Goal: Information Seeking & Learning: Find contact information

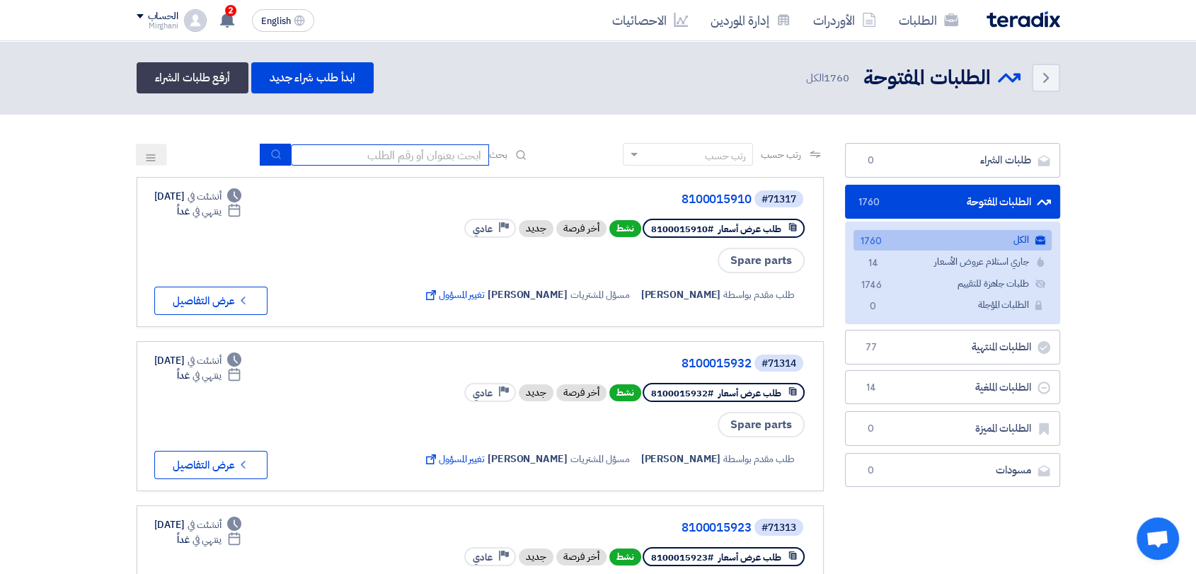
click at [394, 151] on input at bounding box center [390, 154] width 198 height 21
type input "911"
click at [263, 154] on button "submit" at bounding box center [275, 155] width 31 height 22
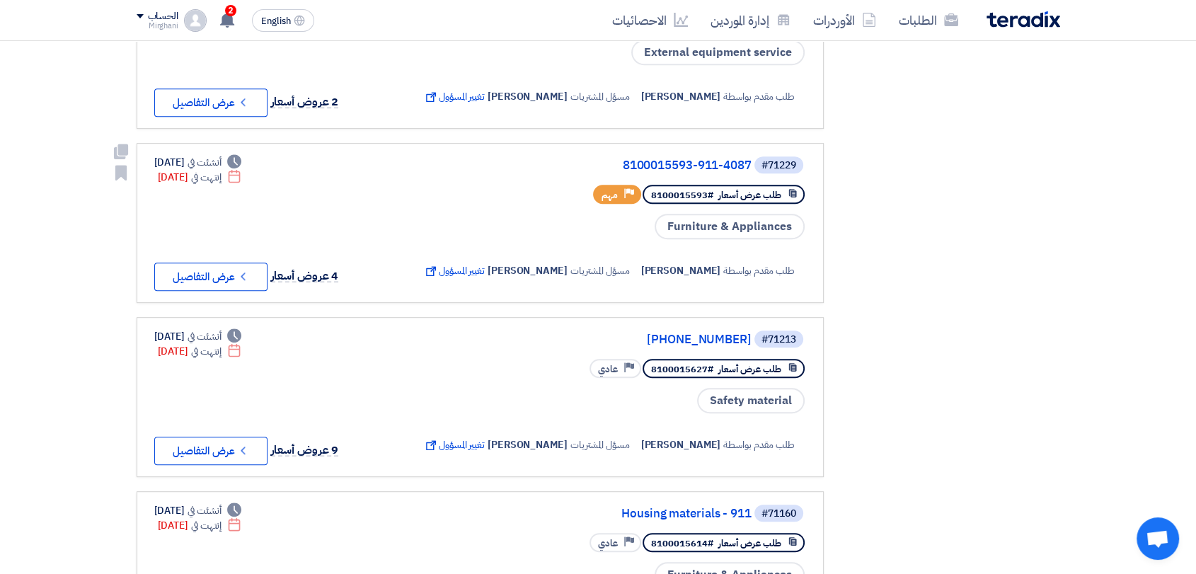
scroll to position [708, 0]
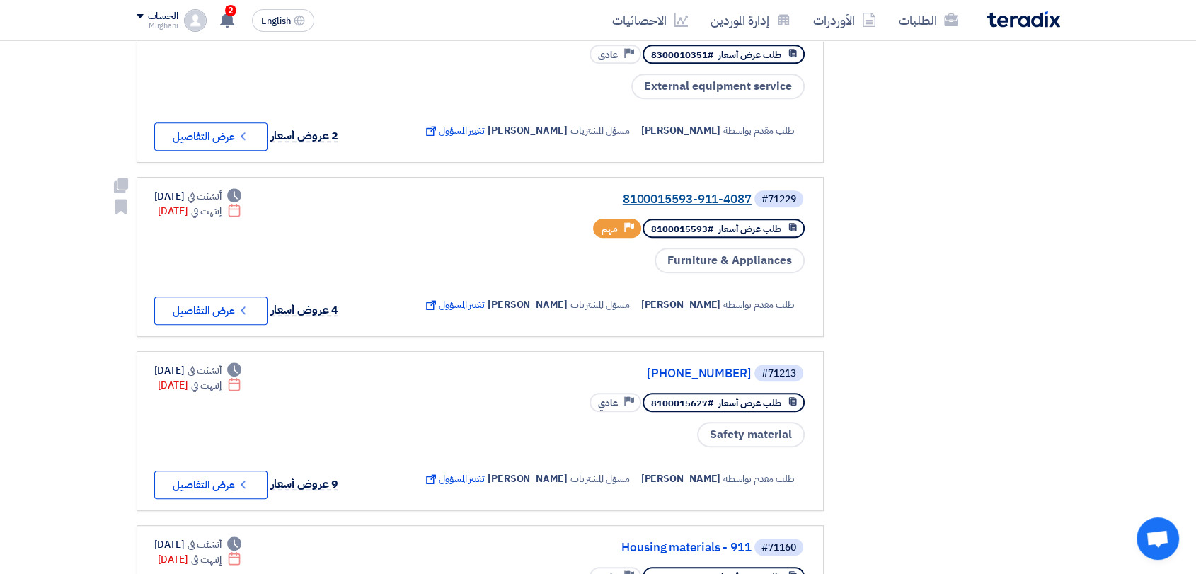
click at [689, 197] on link "8100015593-911-4087" at bounding box center [609, 199] width 283 height 13
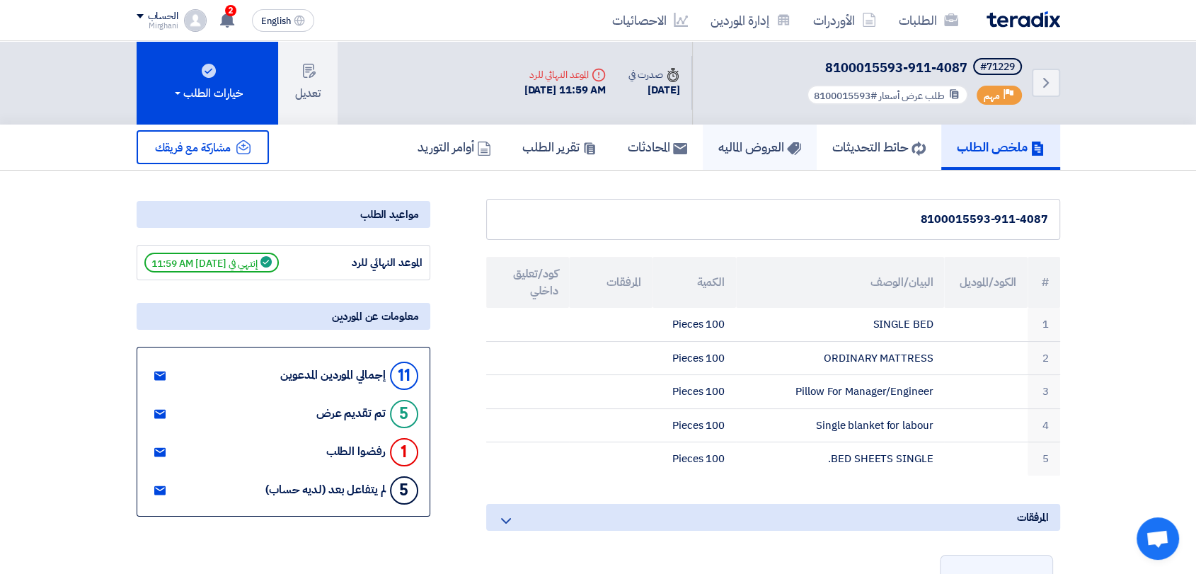
click at [725, 151] on h5 "العروض الماليه" at bounding box center [759, 147] width 83 height 16
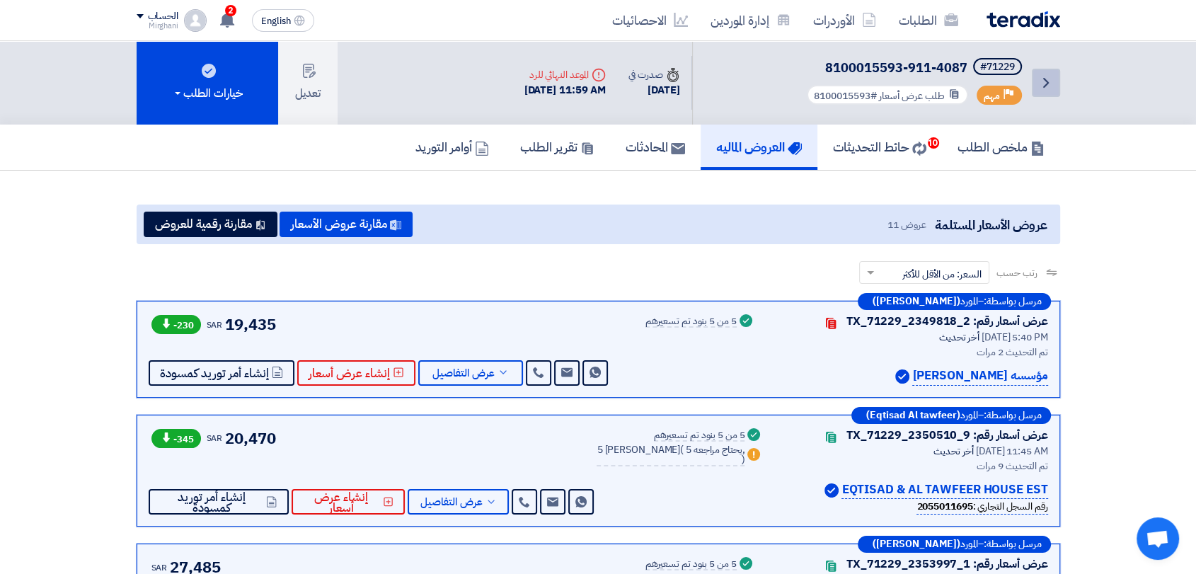
click at [1057, 81] on link "Back" at bounding box center [1046, 83] width 28 height 28
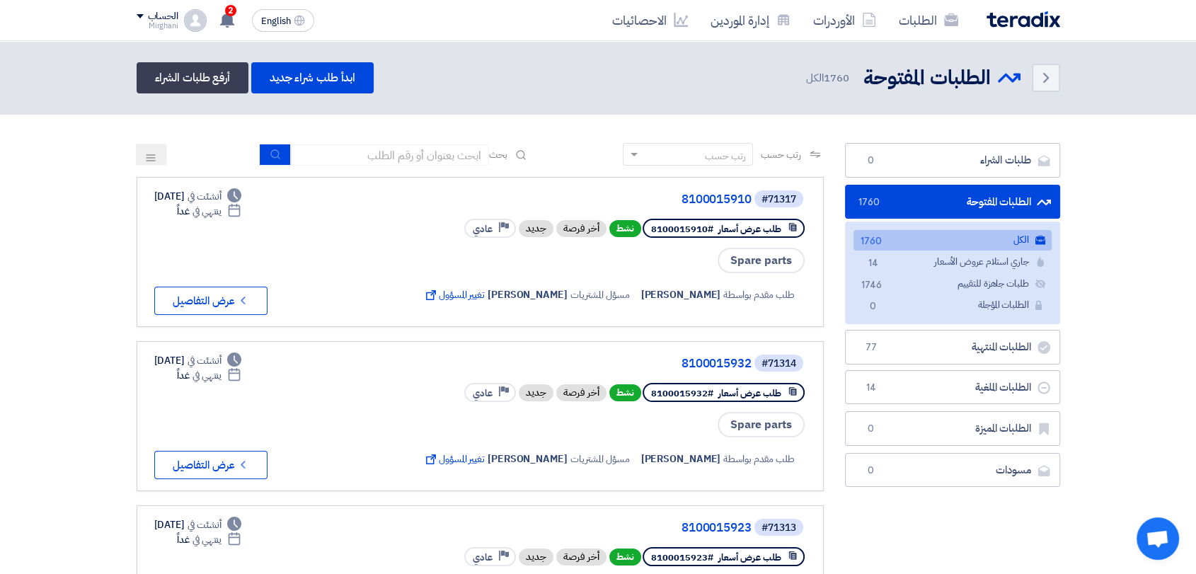
click at [430, 144] on input at bounding box center [390, 154] width 198 height 21
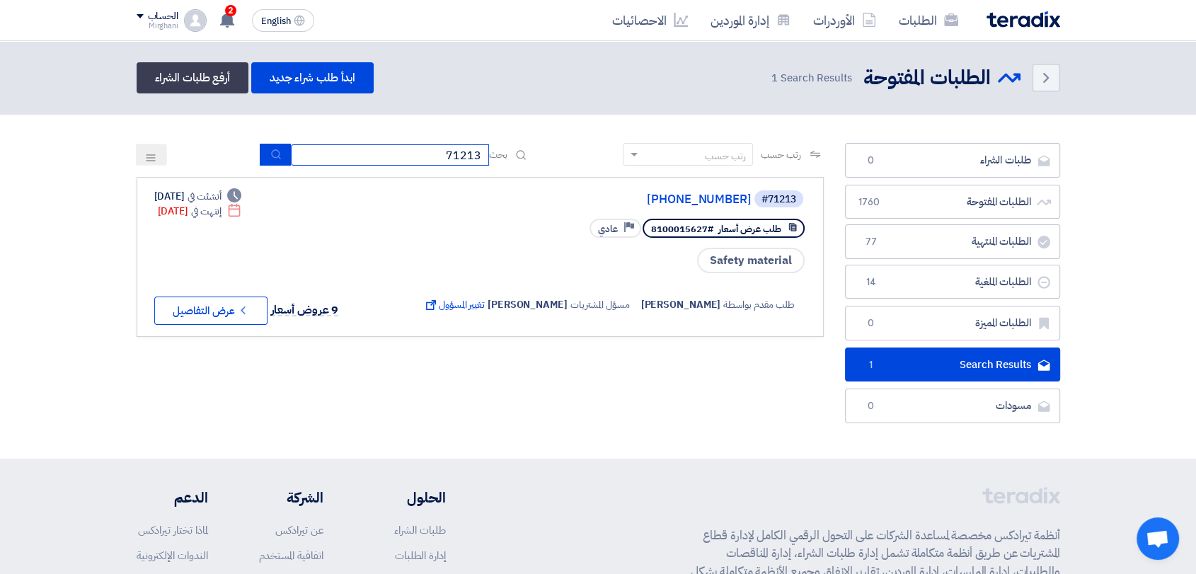
drag, startPoint x: 434, startPoint y: 151, endPoint x: 640, endPoint y: 155, distance: 206.0
click at [640, 159] on div "رتب حسب رتب حسب بحث 71213" at bounding box center [480, 160] width 687 height 34
click at [271, 144] on button "submit" at bounding box center [275, 155] width 31 height 22
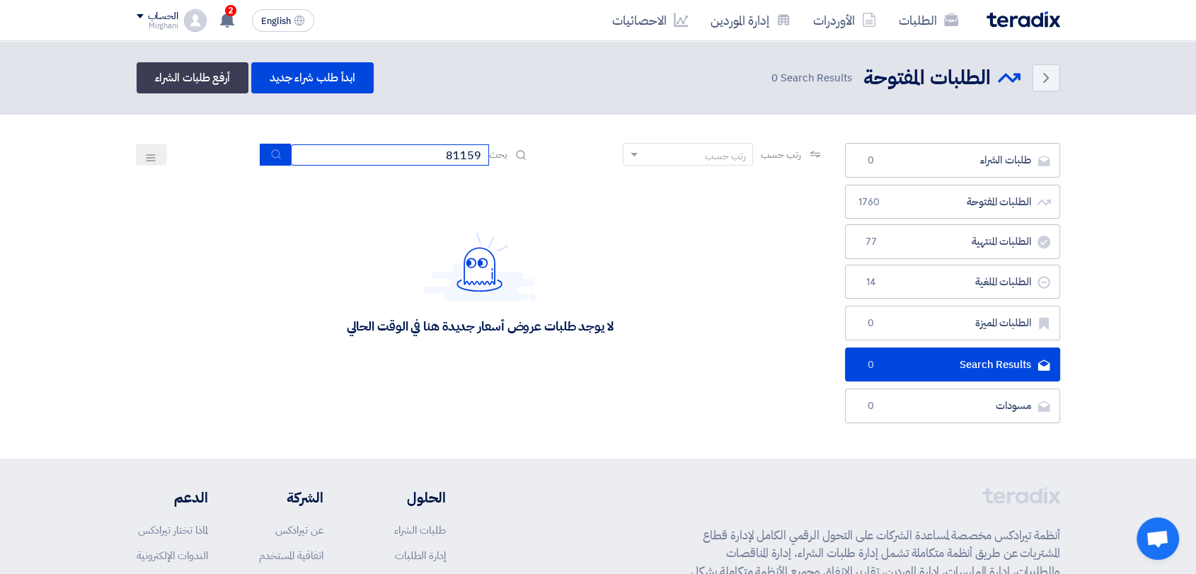
click at [391, 146] on input "81159" at bounding box center [390, 154] width 198 height 21
type input "7"
type input "71159"
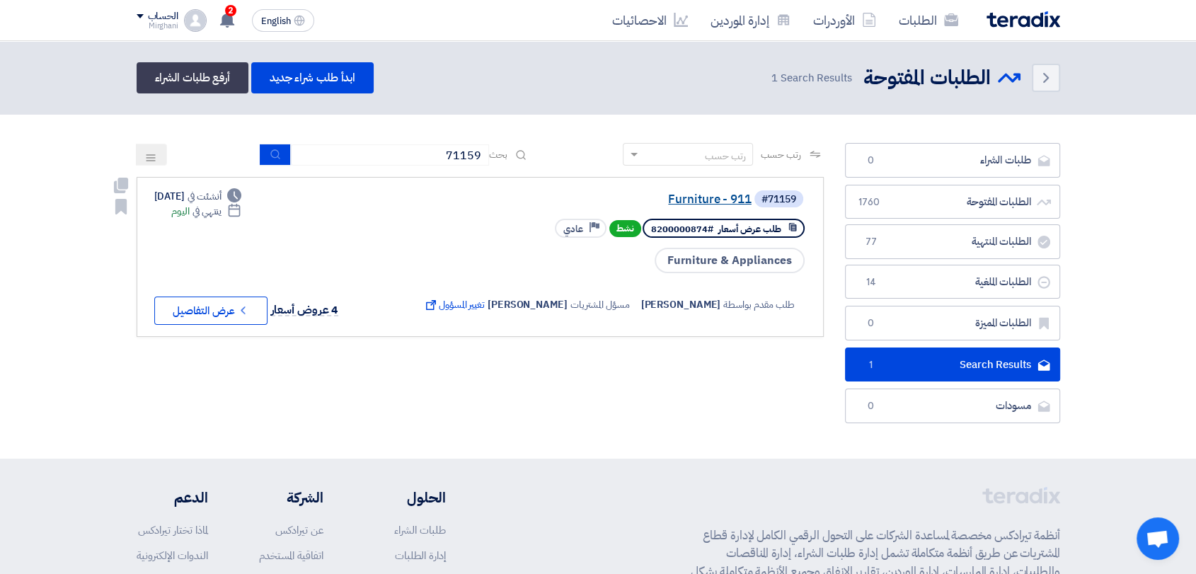
click at [703, 203] on link "Furniture - 911" at bounding box center [609, 199] width 283 height 13
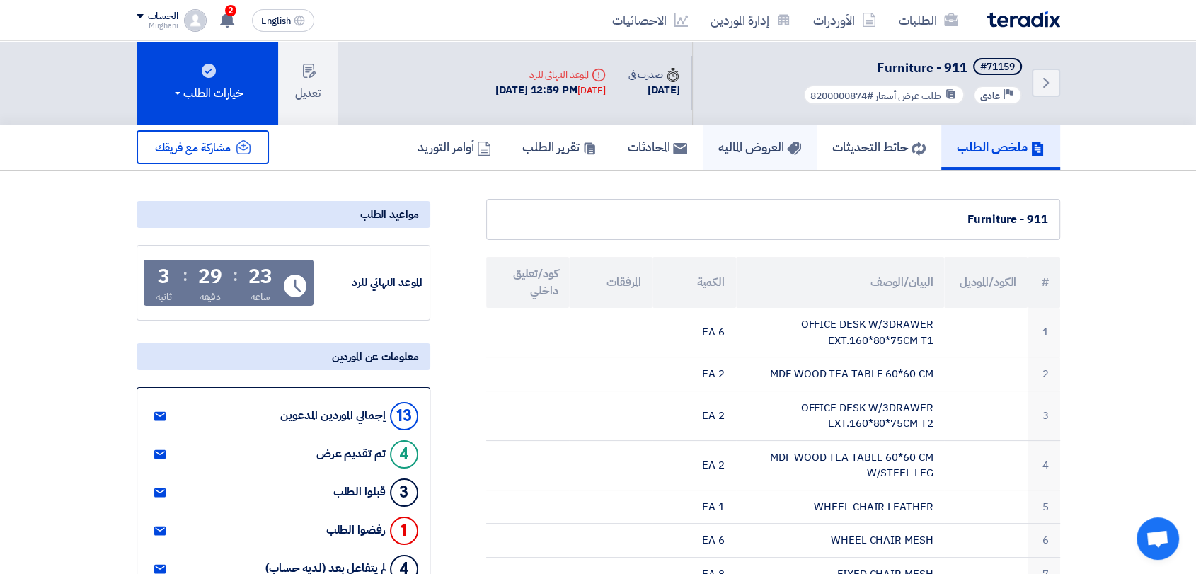
click at [754, 139] on h5 "العروض الماليه" at bounding box center [759, 147] width 83 height 16
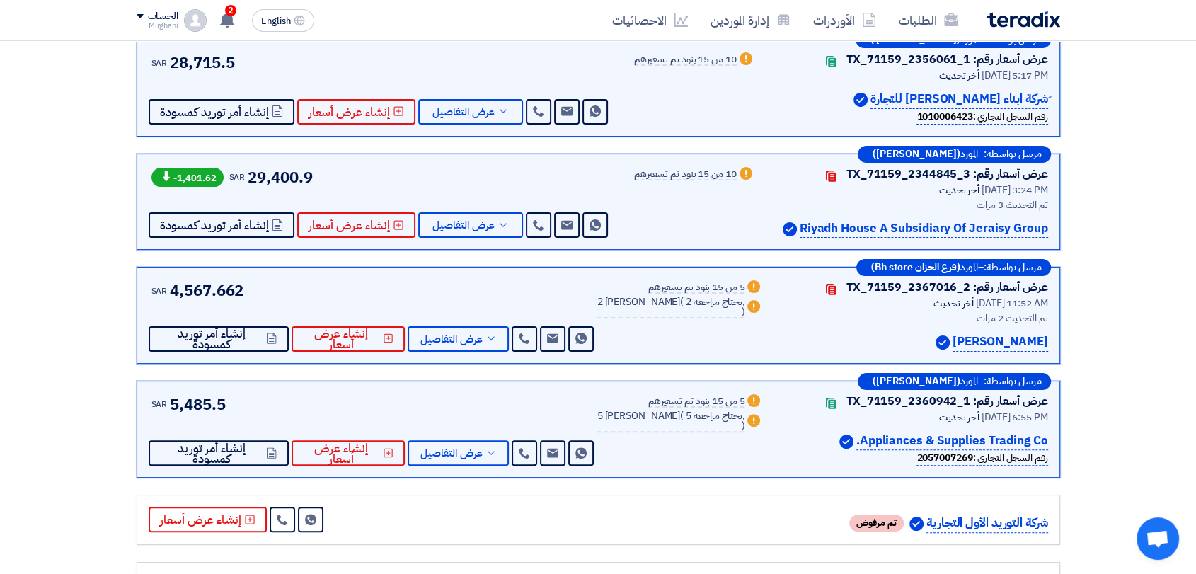
scroll to position [236, 0]
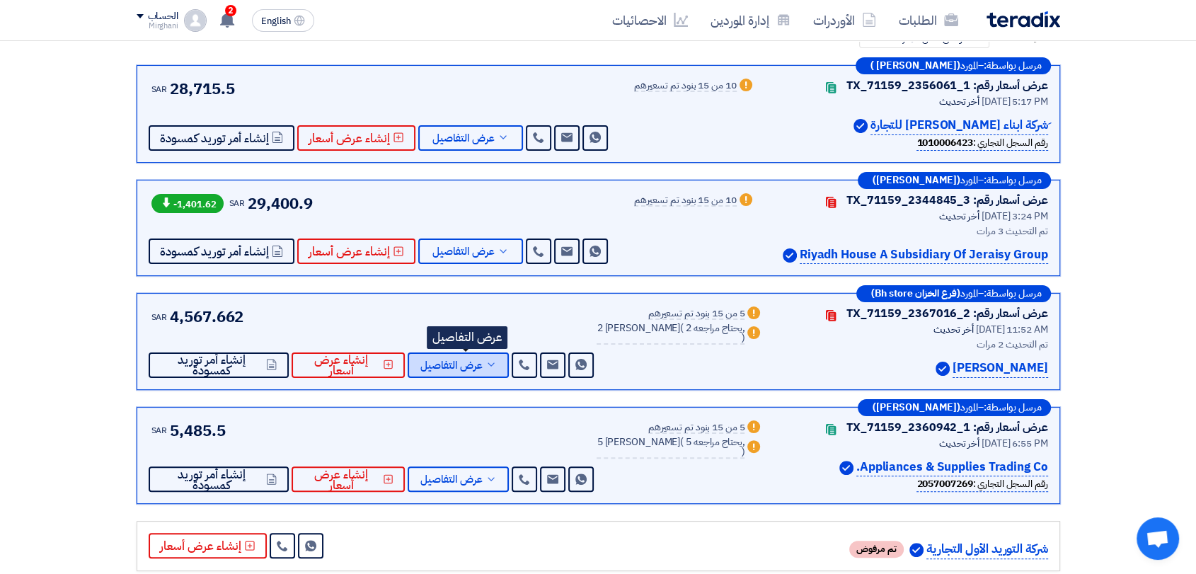
click at [491, 361] on button "عرض التفاصيل" at bounding box center [458, 364] width 101 height 25
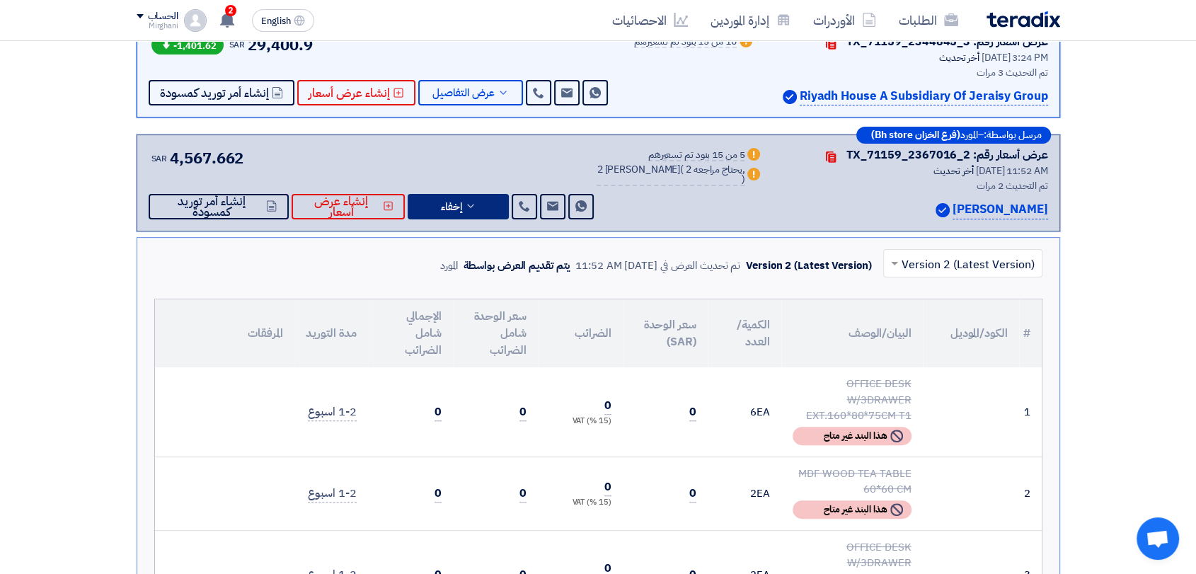
scroll to position [393, 0]
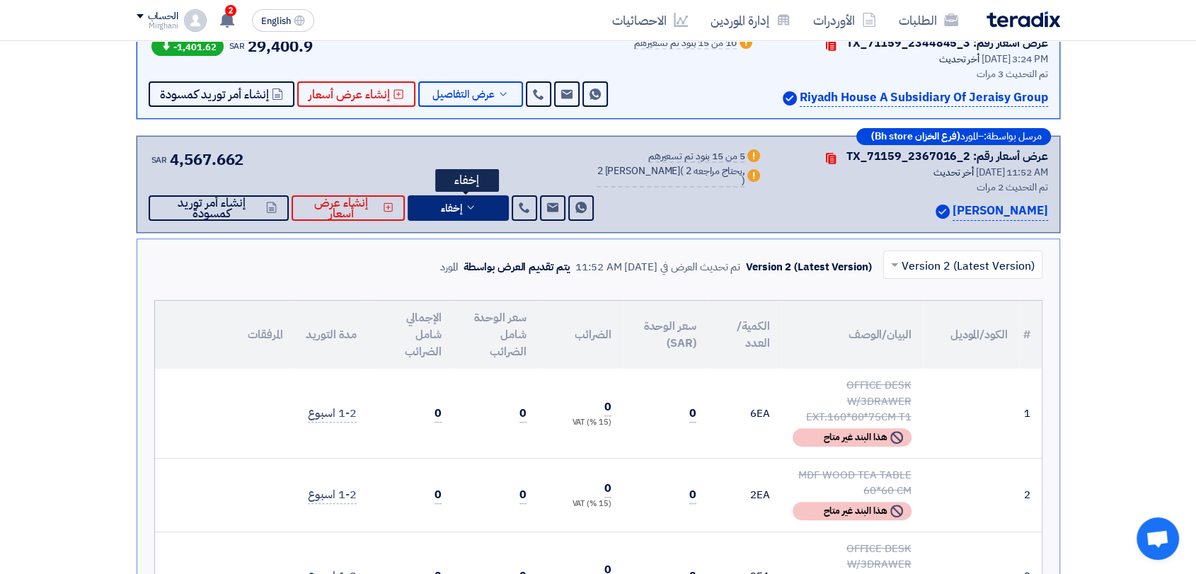
click at [462, 203] on span "إخفاء" at bounding box center [451, 208] width 21 height 11
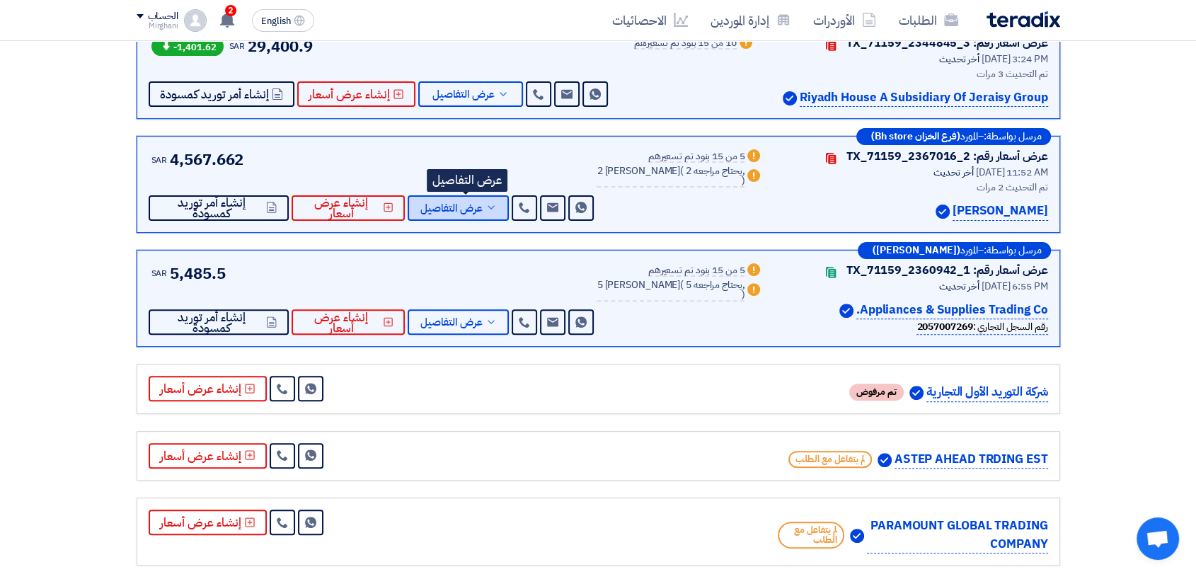
click at [459, 209] on span "عرض التفاصيل" at bounding box center [451, 208] width 62 height 11
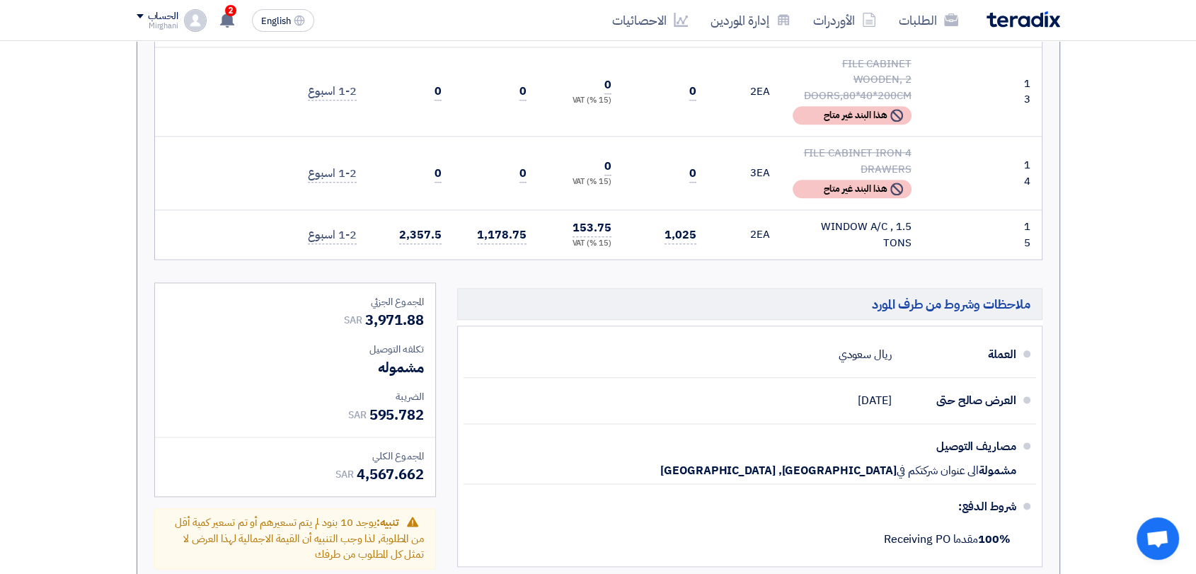
scroll to position [1965, 0]
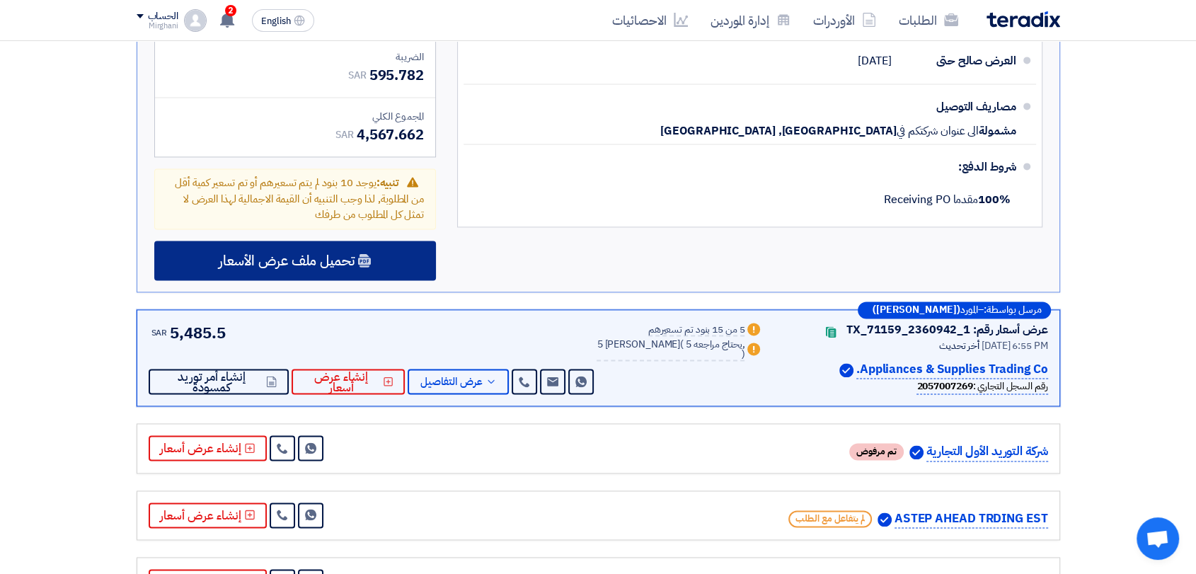
click at [375, 241] on div "تحميل ملف عرض الأسعار" at bounding box center [295, 261] width 282 height 40
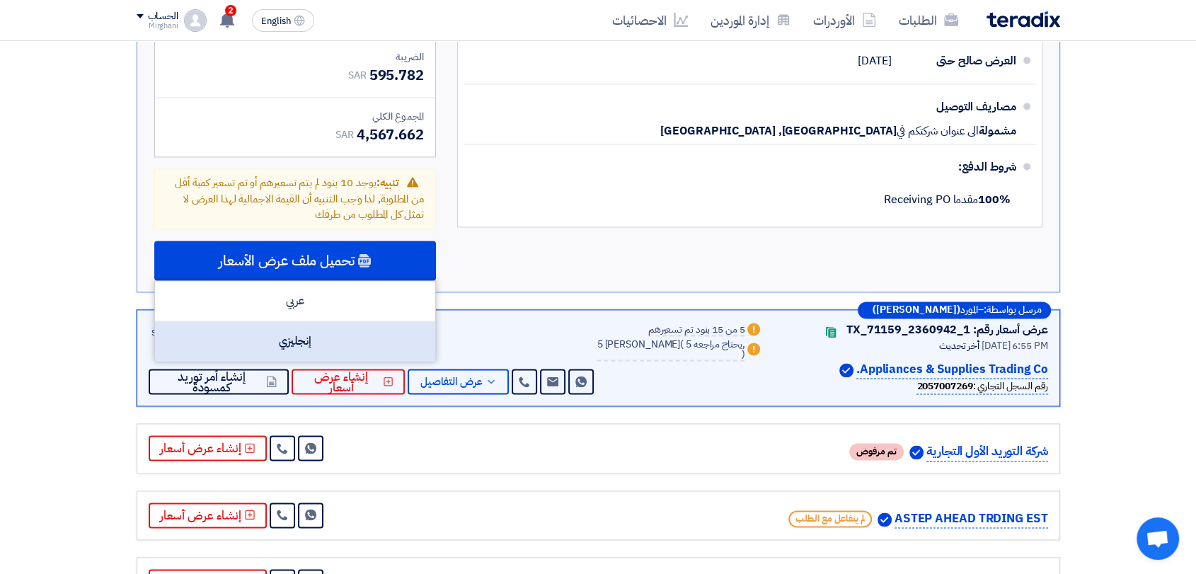
click at [357, 321] on div "إنجليزي" at bounding box center [295, 341] width 280 height 40
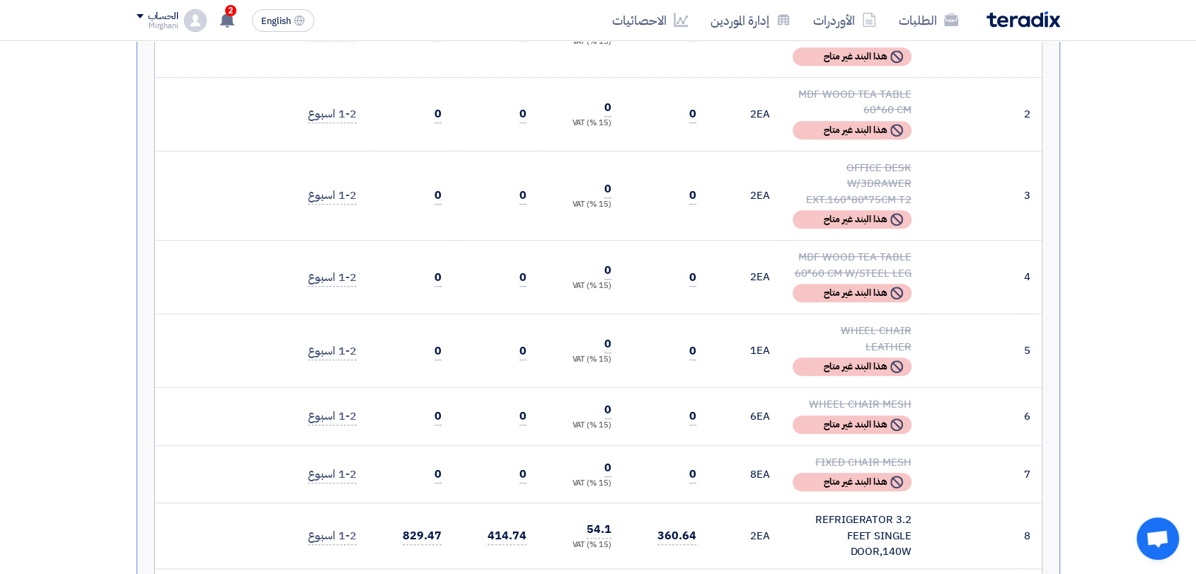
scroll to position [314, 0]
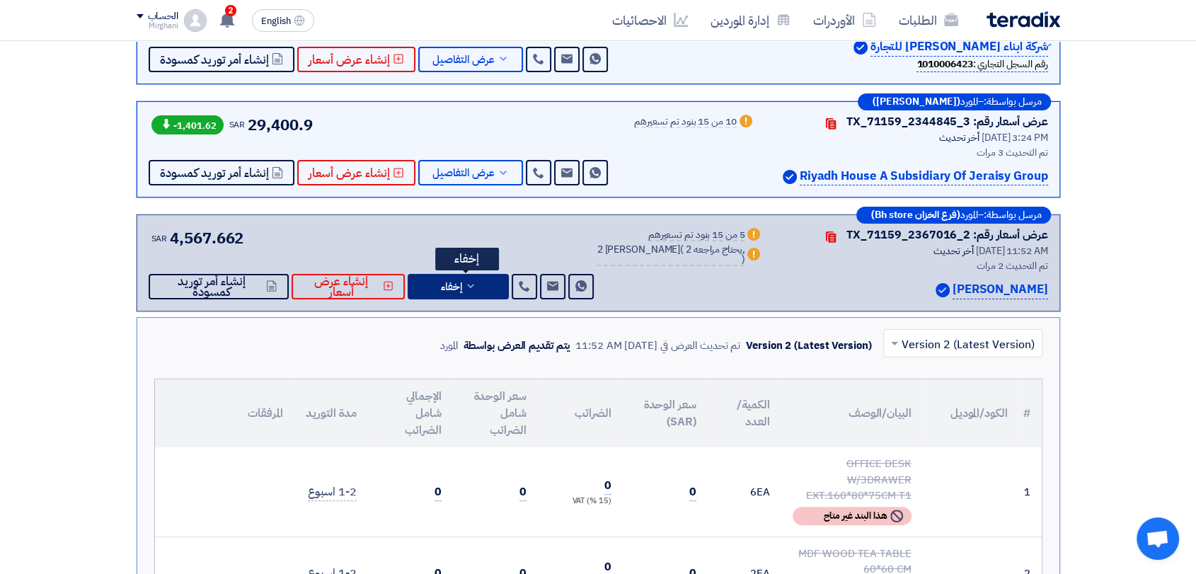
drag, startPoint x: 459, startPoint y: 287, endPoint x: 468, endPoint y: 287, distance: 9.2
click at [459, 287] on span "إخفاء" at bounding box center [451, 287] width 21 height 11
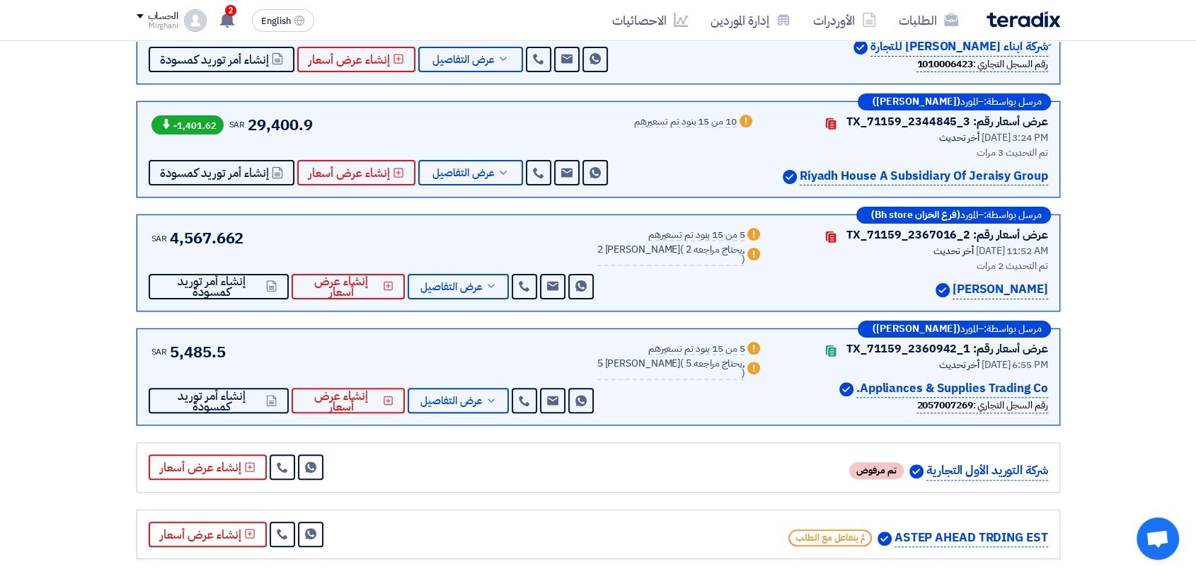
click at [1011, 288] on p "[PERSON_NAME]" at bounding box center [1001, 289] width 96 height 19
drag, startPoint x: 1008, startPoint y: 284, endPoint x: 1033, endPoint y: 284, distance: 24.8
click at [1033, 284] on p "[PERSON_NAME]" at bounding box center [1001, 289] width 96 height 19
click at [1047, 290] on div "مرسل بواسطة: – المورد (فرع الخزان Bh store) عرض أسعار رقم: TX_71159_2367016_2 C…" at bounding box center [599, 262] width 924 height 97
drag, startPoint x: 1046, startPoint y: 289, endPoint x: 1003, endPoint y: 288, distance: 43.2
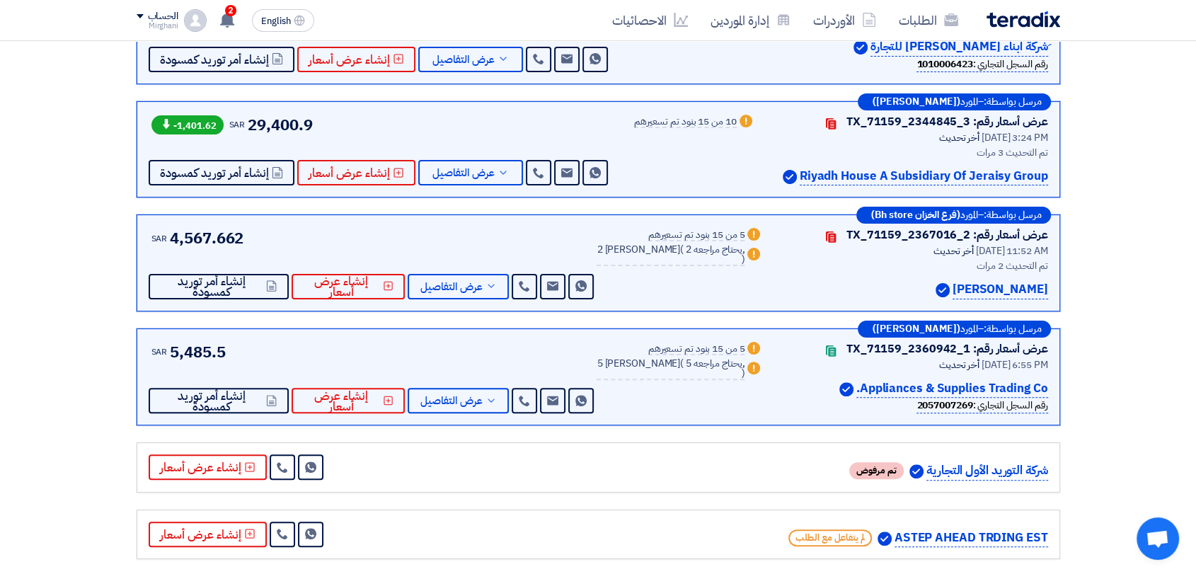
click at [1003, 290] on div "[PERSON_NAME]" at bounding box center [914, 289] width 268 height 19
copy div "[PERSON_NAME]"
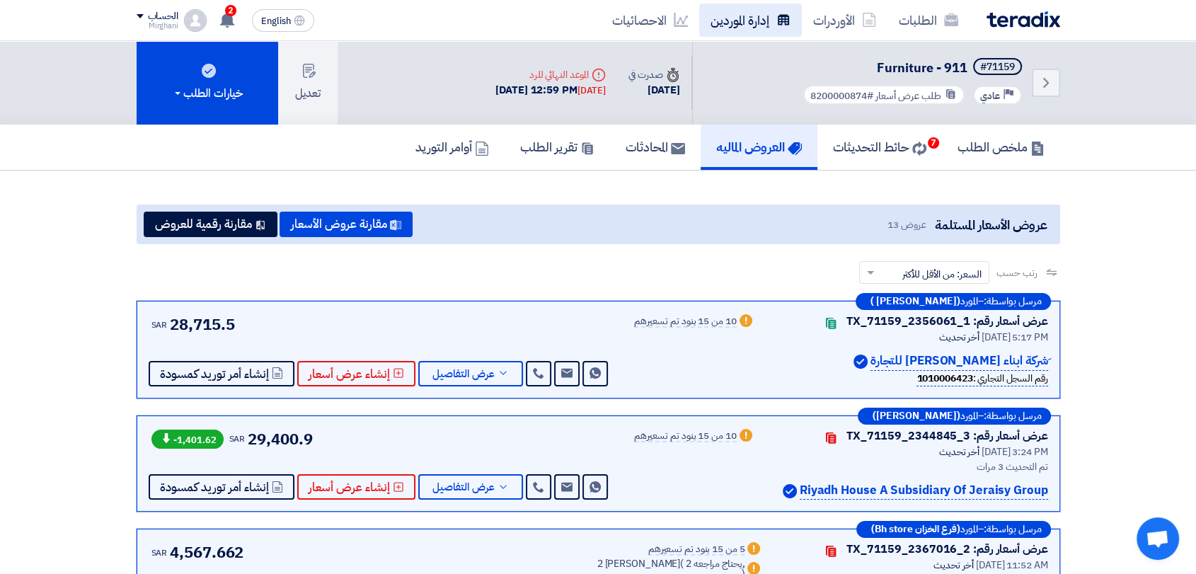
click at [740, 23] on link "إدارة الموردين" at bounding box center [750, 20] width 103 height 33
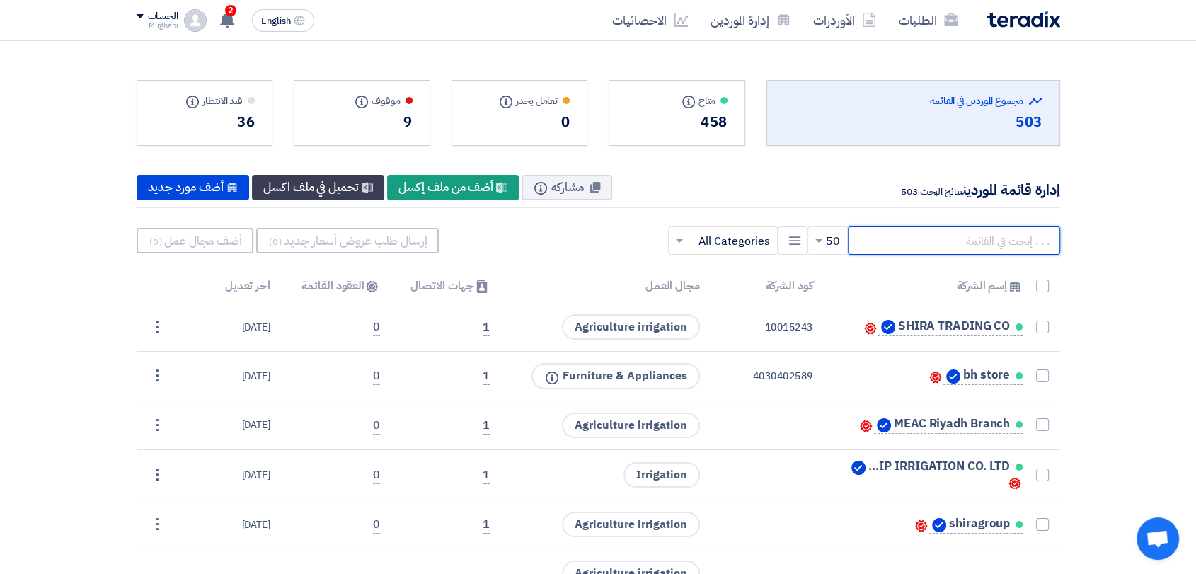
click at [947, 241] on input "text" at bounding box center [954, 240] width 212 height 28
paste input "[PERSON_NAME]"
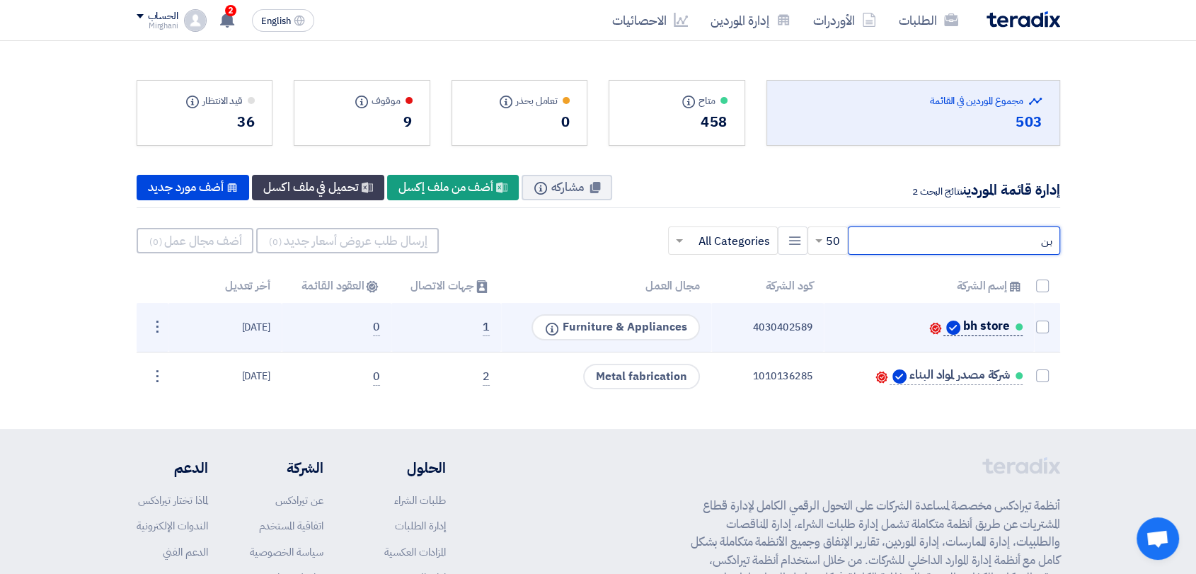
type input "بن"
click at [970, 318] on link "bh store" at bounding box center [982, 327] width 79 height 18
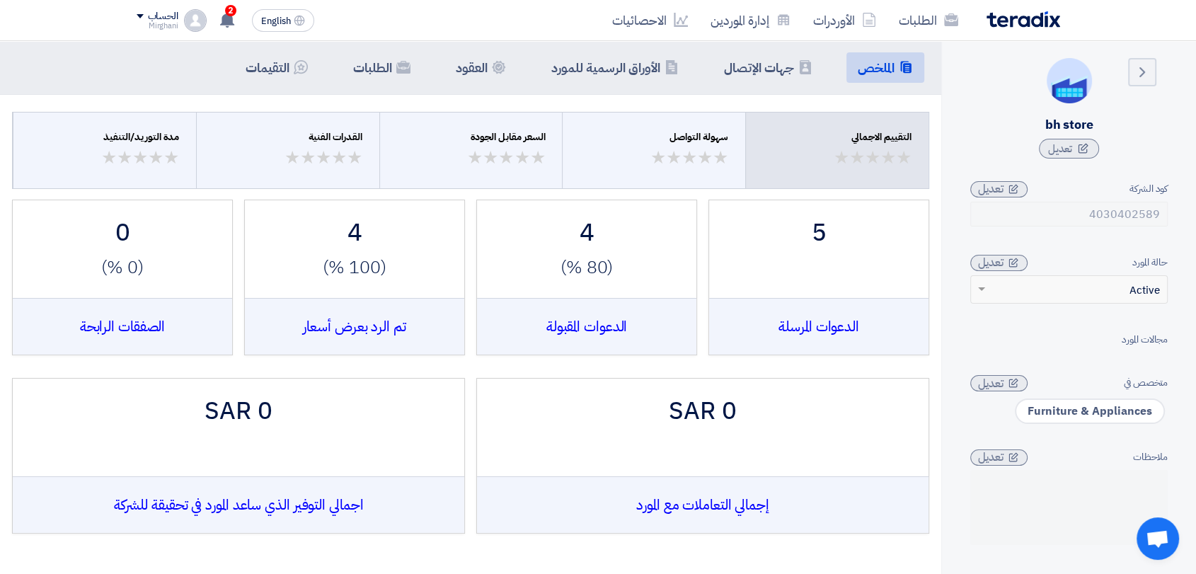
click at [1183, 209] on aside "Back bh store تعديل كود الشركة 4030402589 تعديل حالة المورد × Active تعديل مجال…" at bounding box center [1068, 328] width 255 height 574
click at [781, 80] on li "Contacts جهات الإتصال" at bounding box center [768, 67] width 111 height 30
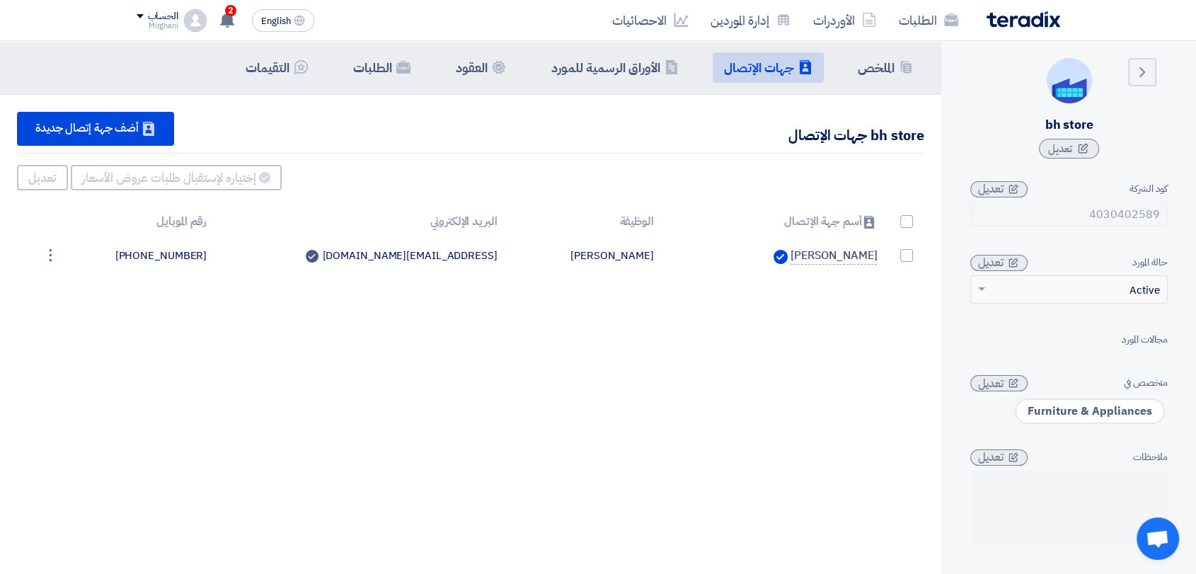
click at [1168, 218] on aside "Back bh store تعديل كود الشركة 4030402589 تعديل حالة المورد × Active تعديل مجال…" at bounding box center [1068, 328] width 255 height 574
drag, startPoint x: 789, startPoint y: 362, endPoint x: 782, endPoint y: 349, distance: 15.2
click at [788, 362] on div "Summary الملخص Contacts جهات الإتصال Company Officials الأوراق الرسمية للمورد C…" at bounding box center [470, 328] width 941 height 574
click at [873, 62] on h5 "الملخص" at bounding box center [876, 67] width 37 height 16
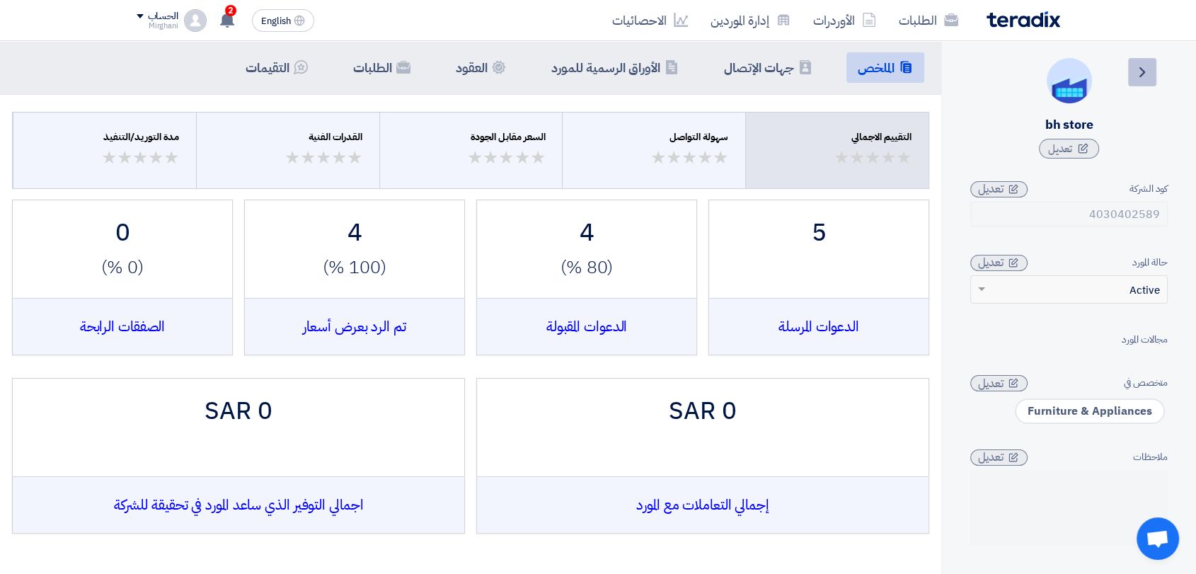
click at [1132, 79] on link "Back" at bounding box center [1142, 72] width 28 height 28
